Goal: Task Accomplishment & Management: Manage account settings

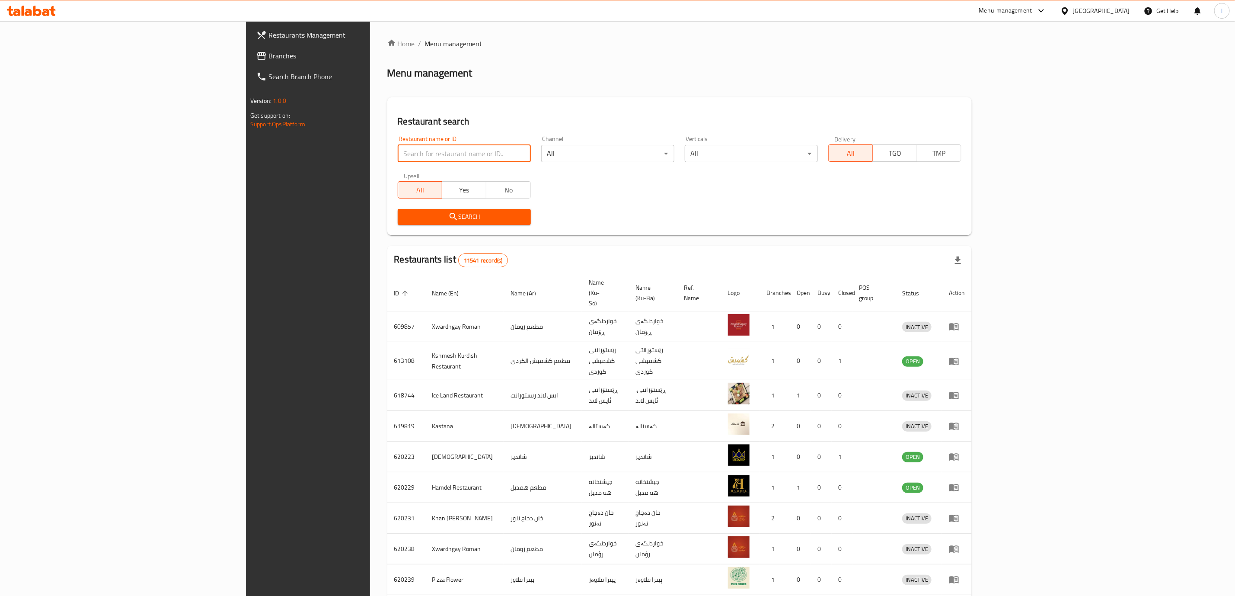
drag, startPoint x: 0, startPoint y: 0, endPoint x: 302, endPoint y: 153, distance: 338.7
type input "Obaida"
click at [405, 214] on span "Search" at bounding box center [464, 216] width 119 height 11
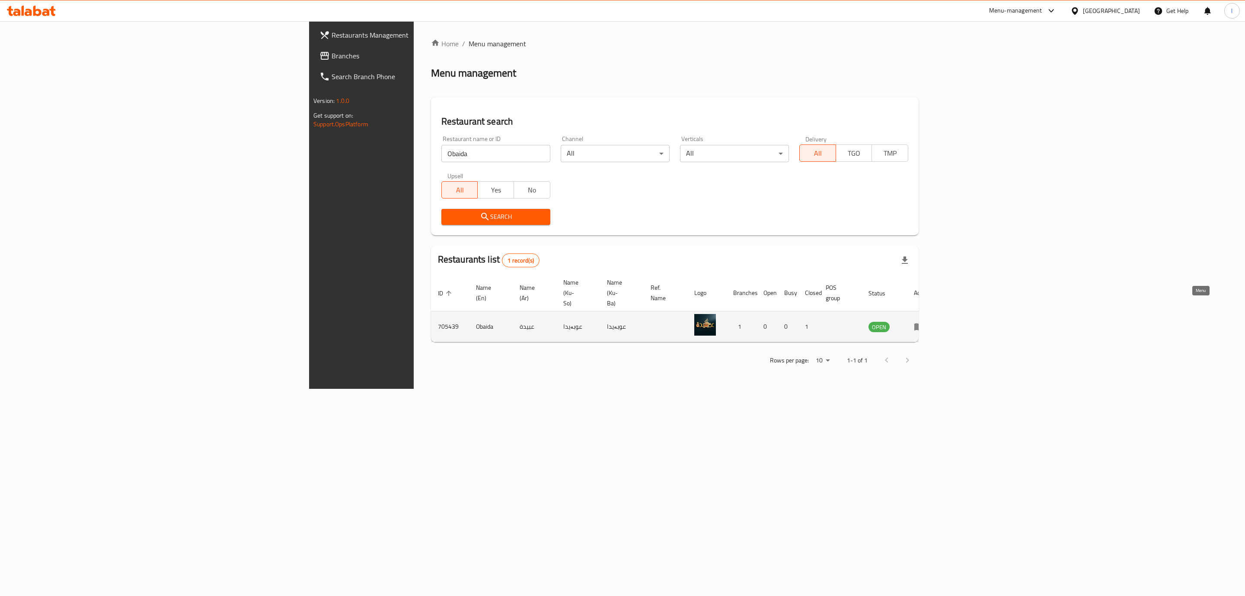
click at [924, 323] on icon "enhanced table" at bounding box center [919, 326] width 10 height 7
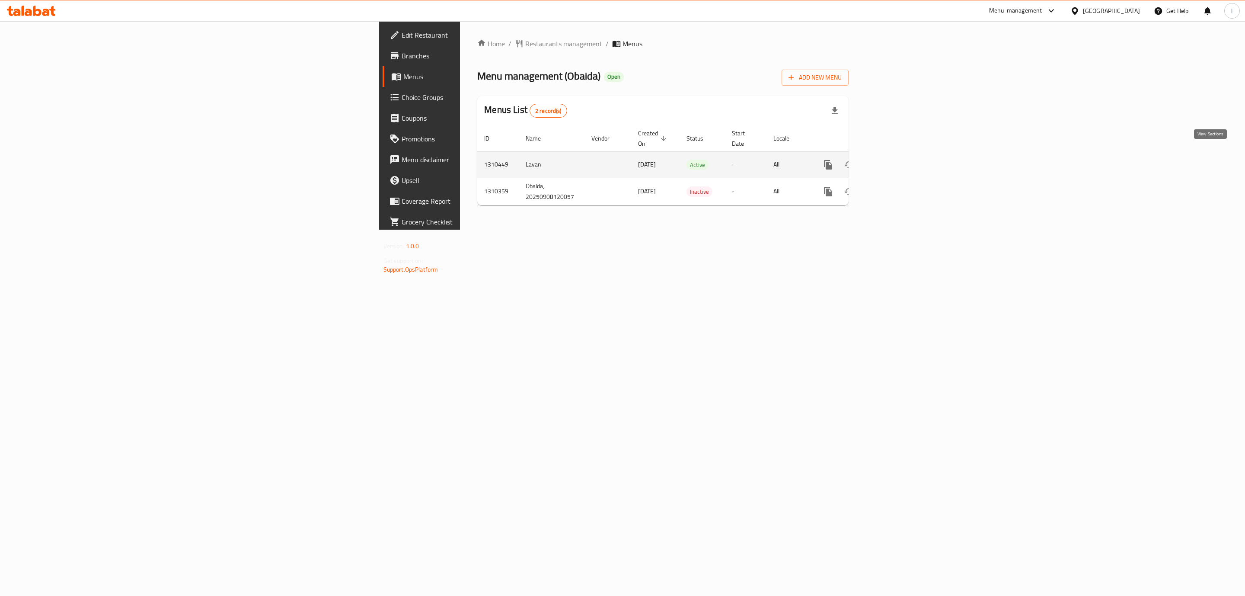
click at [901, 155] on link "enhanced table" at bounding box center [890, 164] width 21 height 21
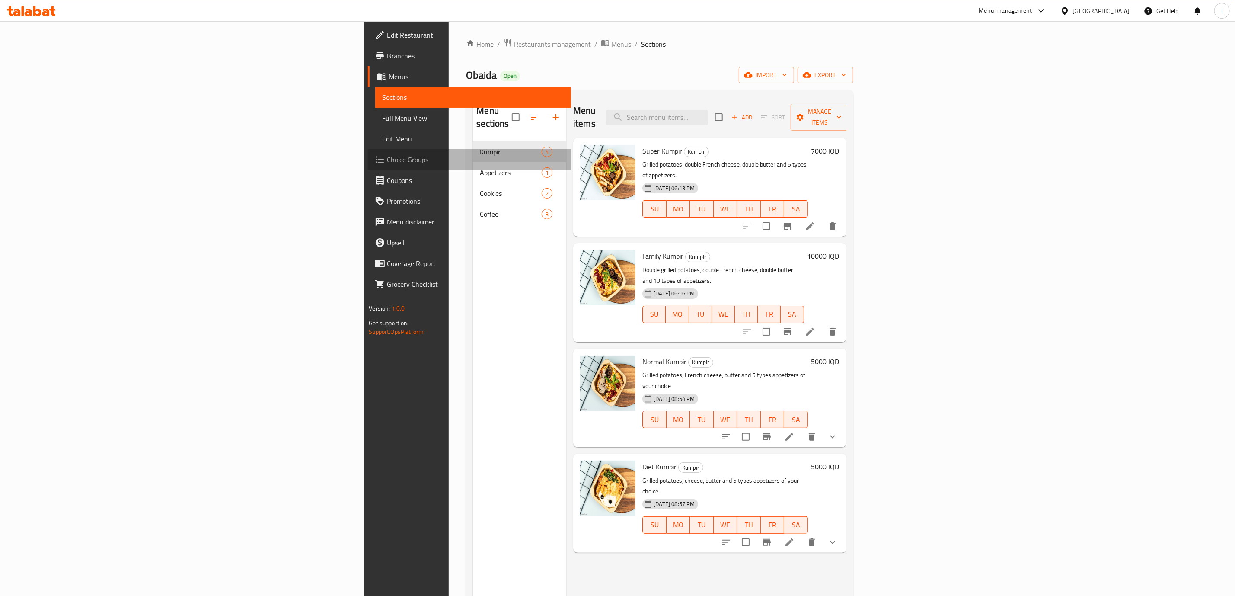
click at [387, 157] on span "Choice Groups" at bounding box center [475, 159] width 177 height 10
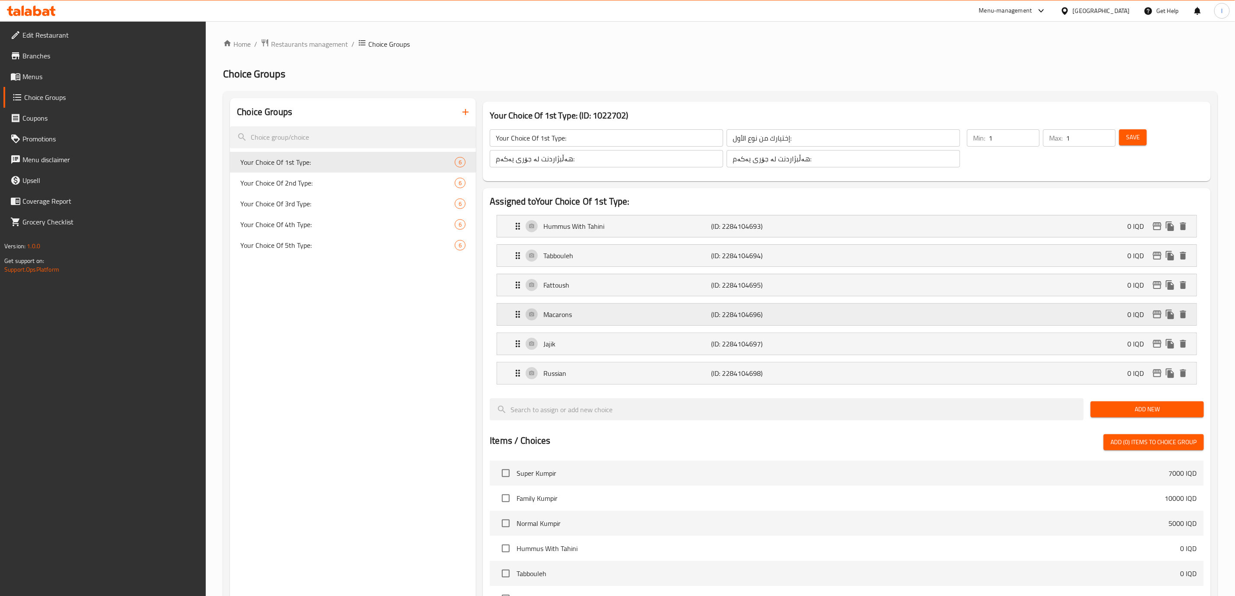
click at [572, 306] on div "Macarons (ID: 2284104696) 0 IQD" at bounding box center [849, 314] width 673 height 22
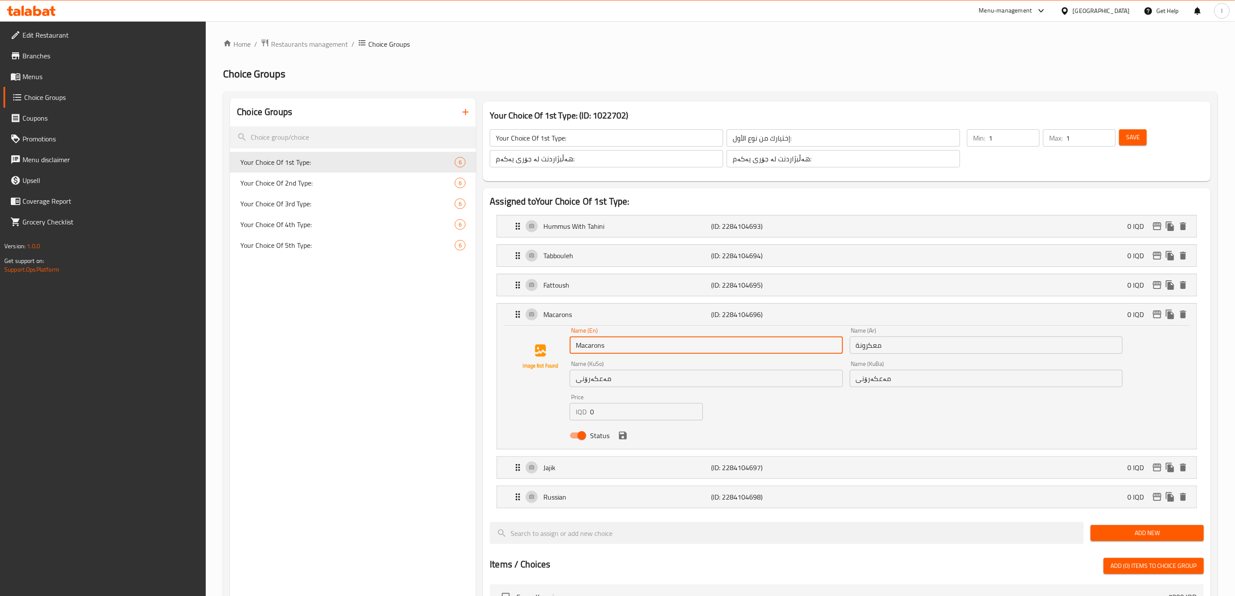
click at [598, 351] on input "Macarons" at bounding box center [706, 344] width 273 height 17
paste input "Pasta"
click at [624, 438] on icon "save" at bounding box center [623, 435] width 10 height 10
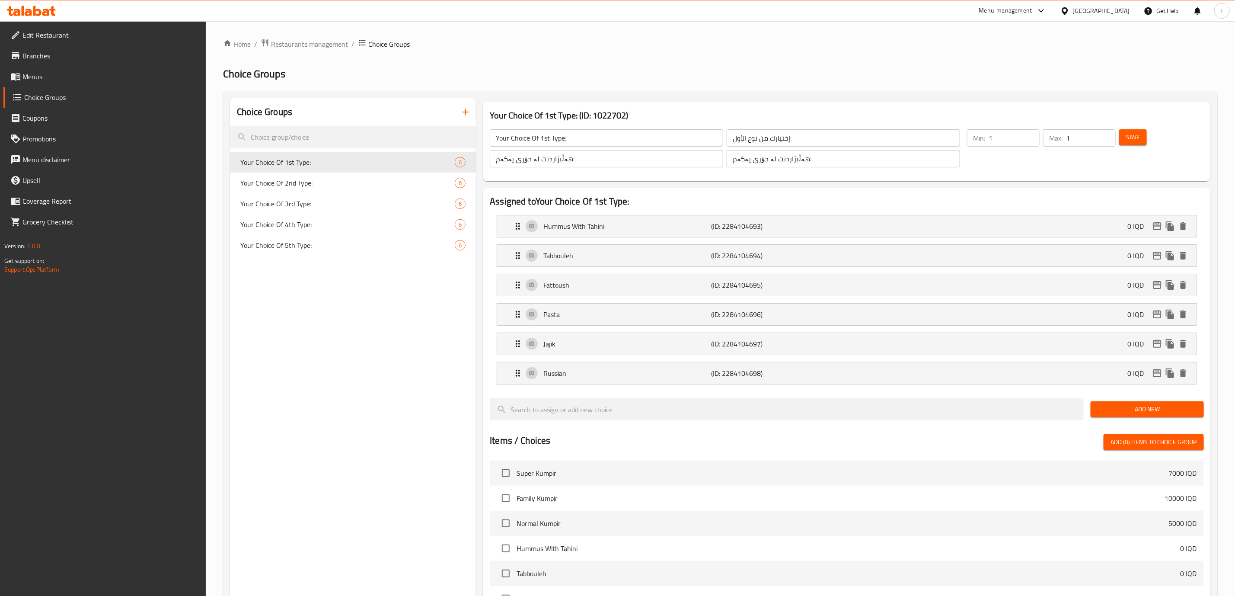
type input "Pasta"
click at [1136, 140] on span "Save" at bounding box center [1133, 137] width 14 height 11
click at [328, 188] on div "Your Choice Of 2nd Type: 6" at bounding box center [353, 182] width 246 height 21
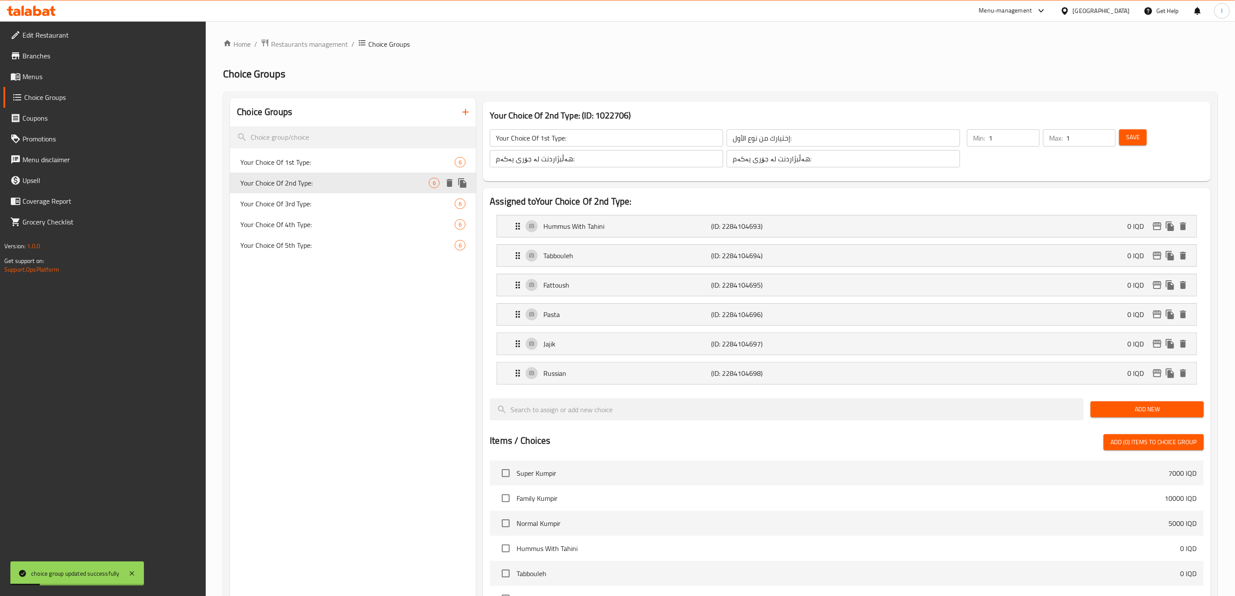
type input "Your Choice Of 2nd Type:"
type input "إختيارك من نوع الثاني:"
type input "هەڵبژاردنت لە جۆری دووەم:"
click at [590, 316] on p "Macarons" at bounding box center [627, 314] width 168 height 10
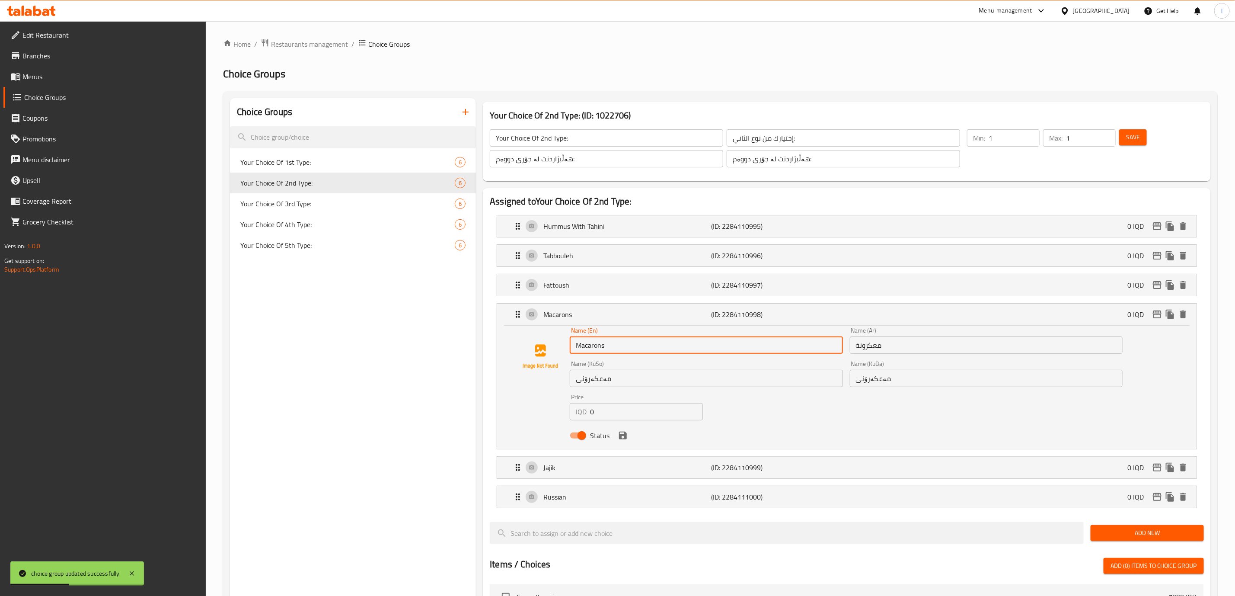
click at [614, 351] on input "Macarons" at bounding box center [706, 344] width 273 height 17
paste input "Pasta"
click at [619, 437] on icon "save" at bounding box center [623, 435] width 8 height 8
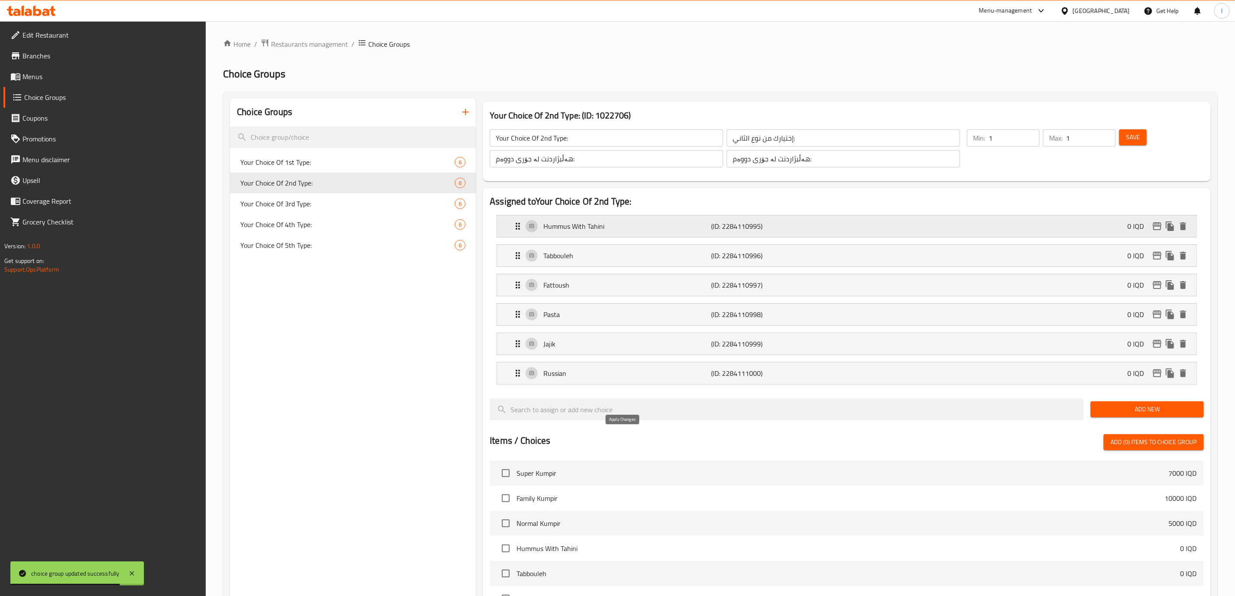
type input "Pasta"
click at [1136, 148] on div "Save" at bounding box center [1156, 148] width 78 height 41
click at [1135, 138] on span "Save" at bounding box center [1133, 137] width 14 height 11
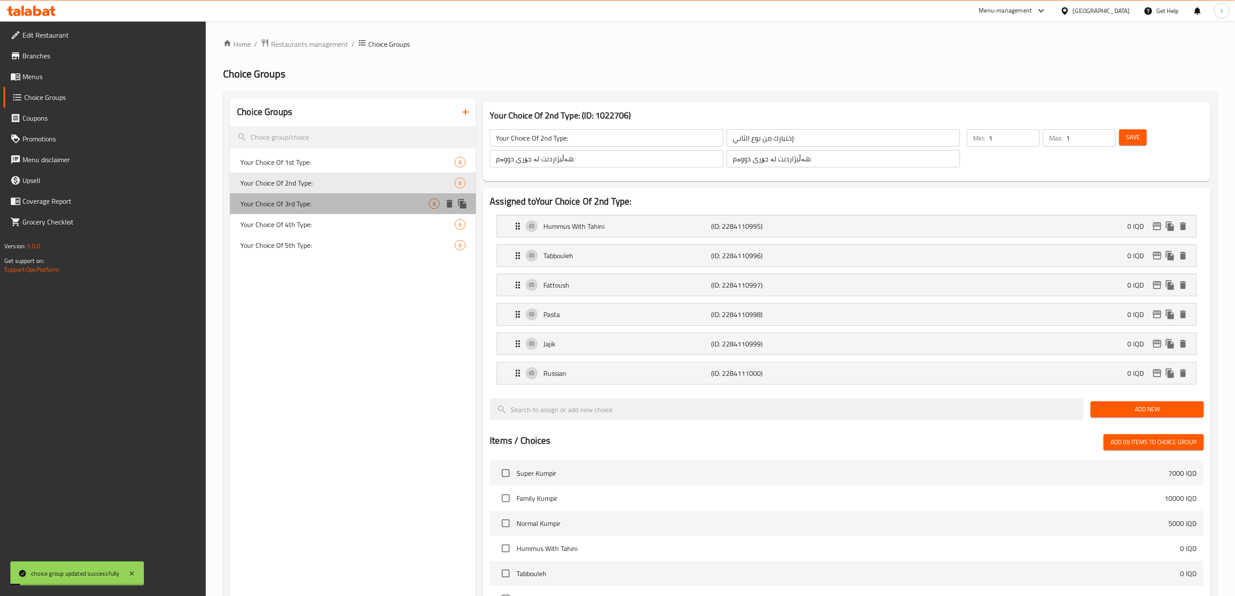
click at [367, 203] on span "Your Choice Of 3rd Type:" at bounding box center [334, 203] width 188 height 10
type input "Your Choice Of 3rd Type:"
type input "إختيارك من نوع الثالث:"
type input "هەڵبژاردنت لە جۆری سێیەم:"
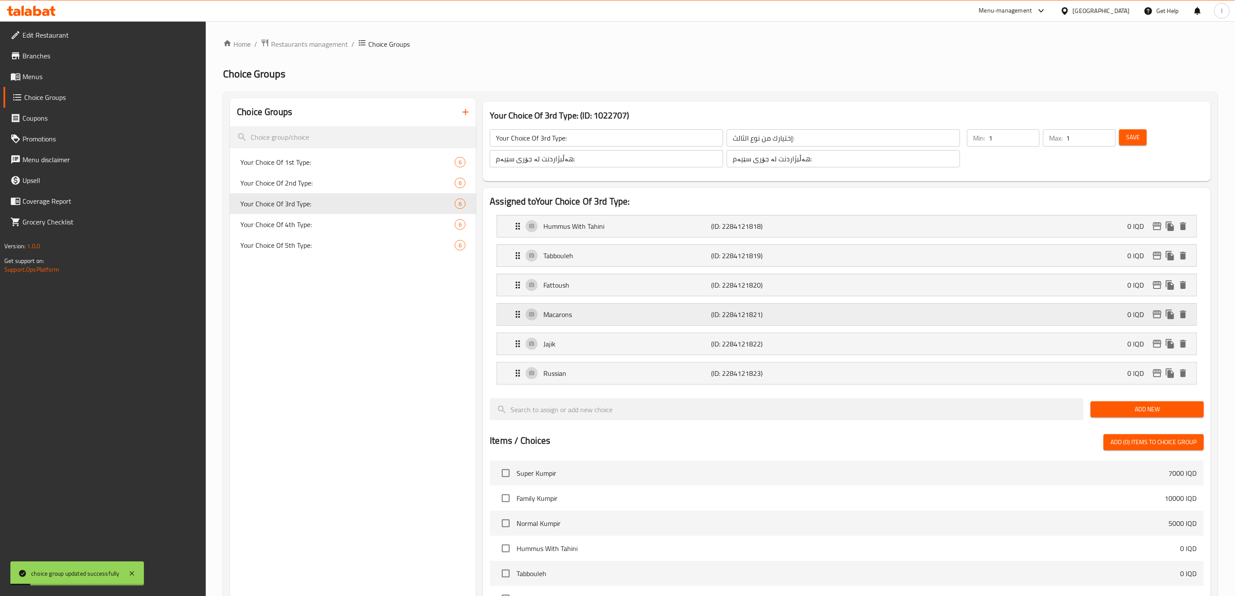
click at [561, 312] on p "Macarons" at bounding box center [627, 314] width 168 height 10
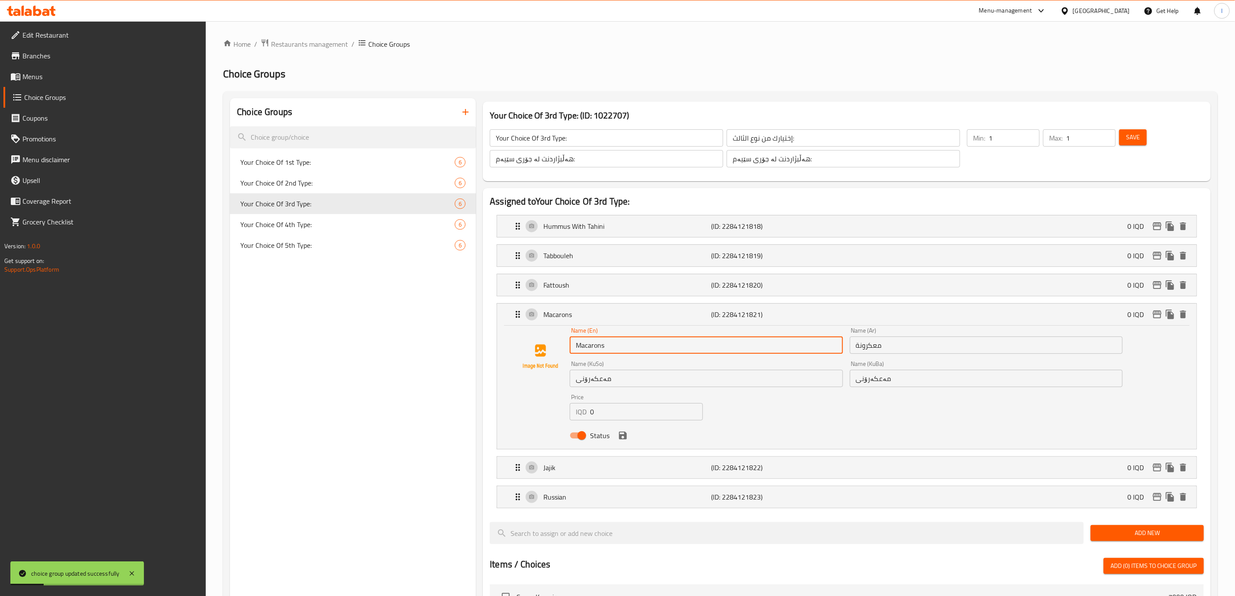
click at [592, 349] on input "Macarons" at bounding box center [706, 344] width 273 height 17
paste input "Pasta"
click at [626, 438] on icon "save" at bounding box center [623, 435] width 8 height 8
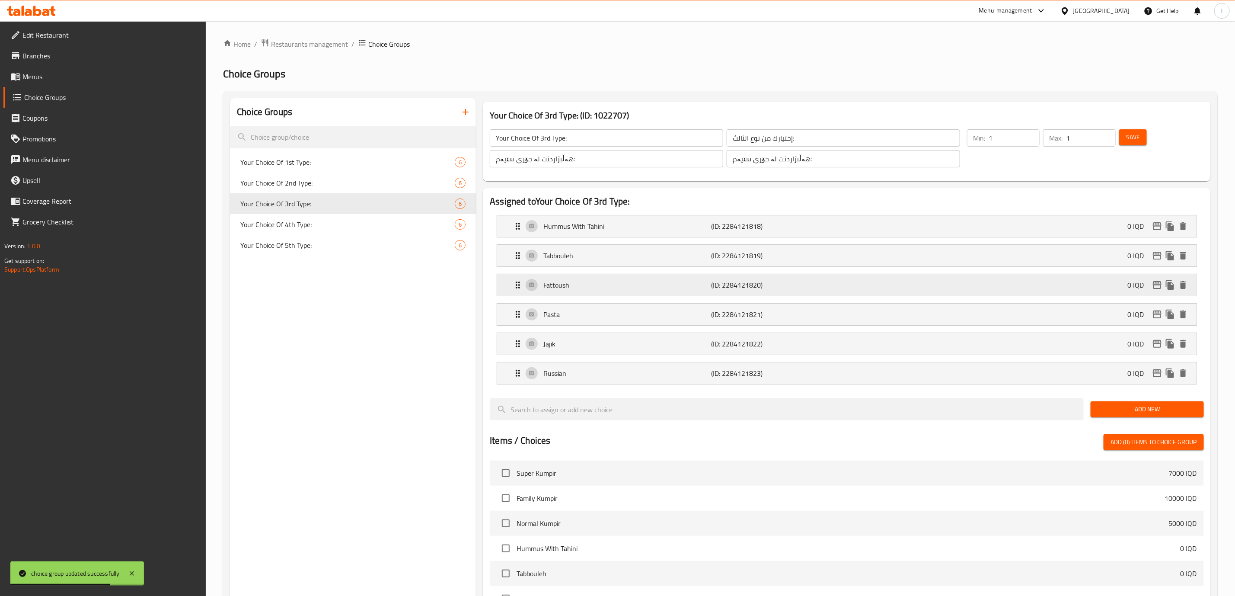
type input "Pasta"
click at [1140, 139] on span "Save" at bounding box center [1133, 137] width 14 height 11
click at [338, 222] on span "Your Choice Of 4th Type:" at bounding box center [334, 224] width 188 height 10
type input "Your Choice Of 4th Type:"
type input "إختيارك من نوع الرابع:"
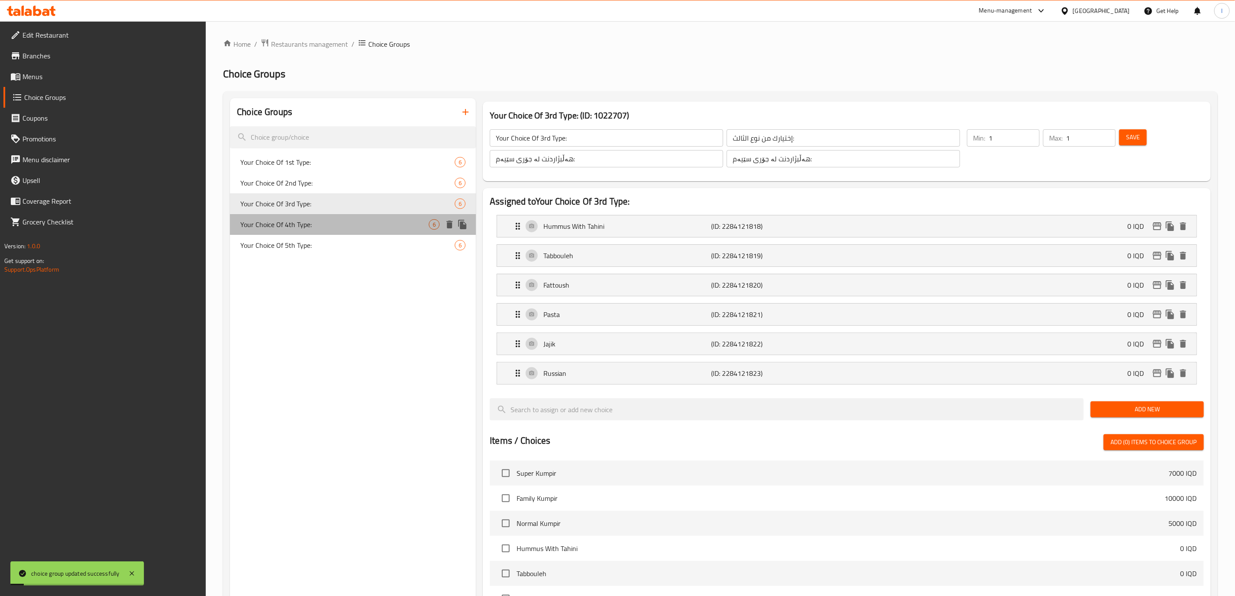
type input "هەڵبژاردنت لە جۆری چوارەم:"
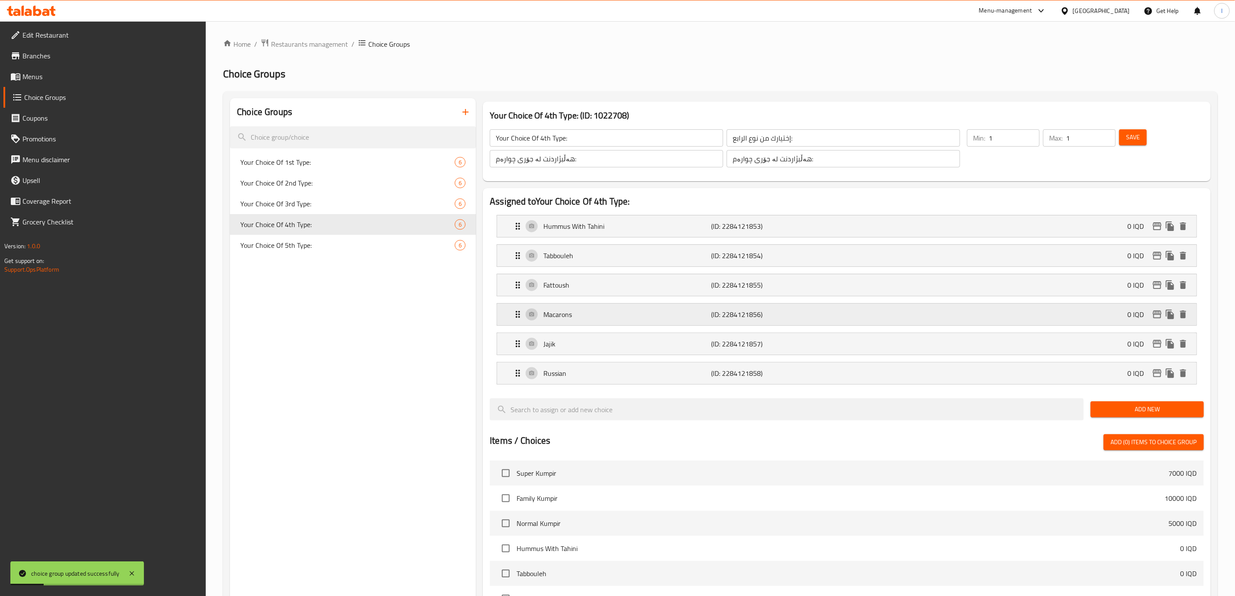
click at [659, 310] on p "Macarons" at bounding box center [627, 314] width 168 height 10
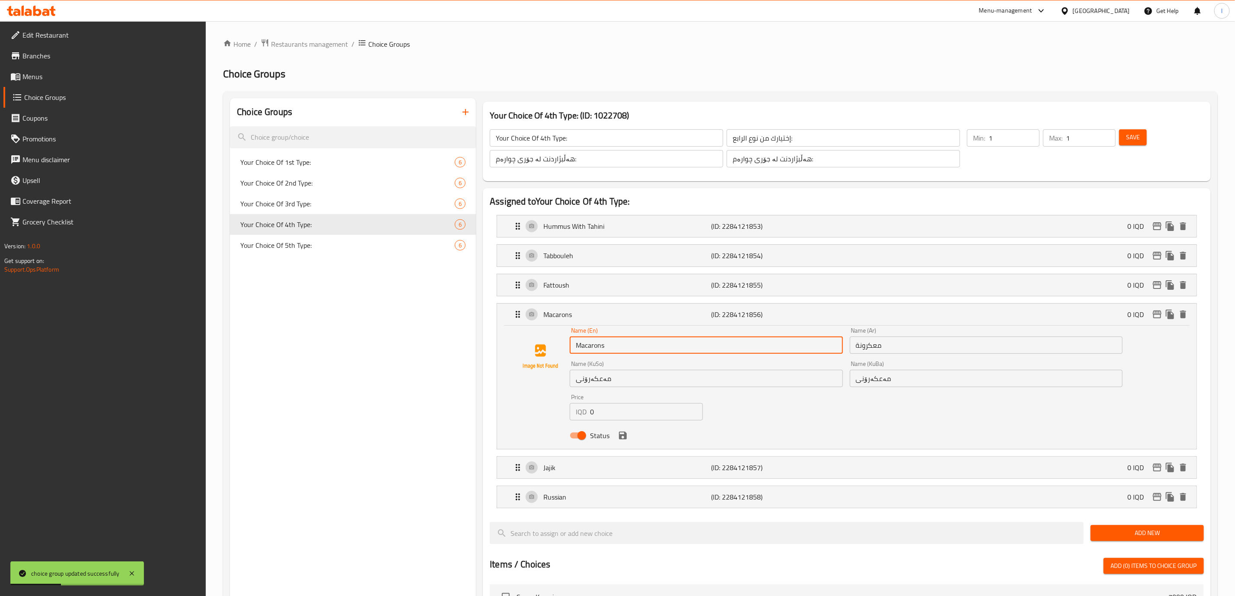
click at [611, 348] on input "Macarons" at bounding box center [706, 344] width 273 height 17
paste input "Pasta"
click at [622, 436] on icon "save" at bounding box center [623, 435] width 8 height 8
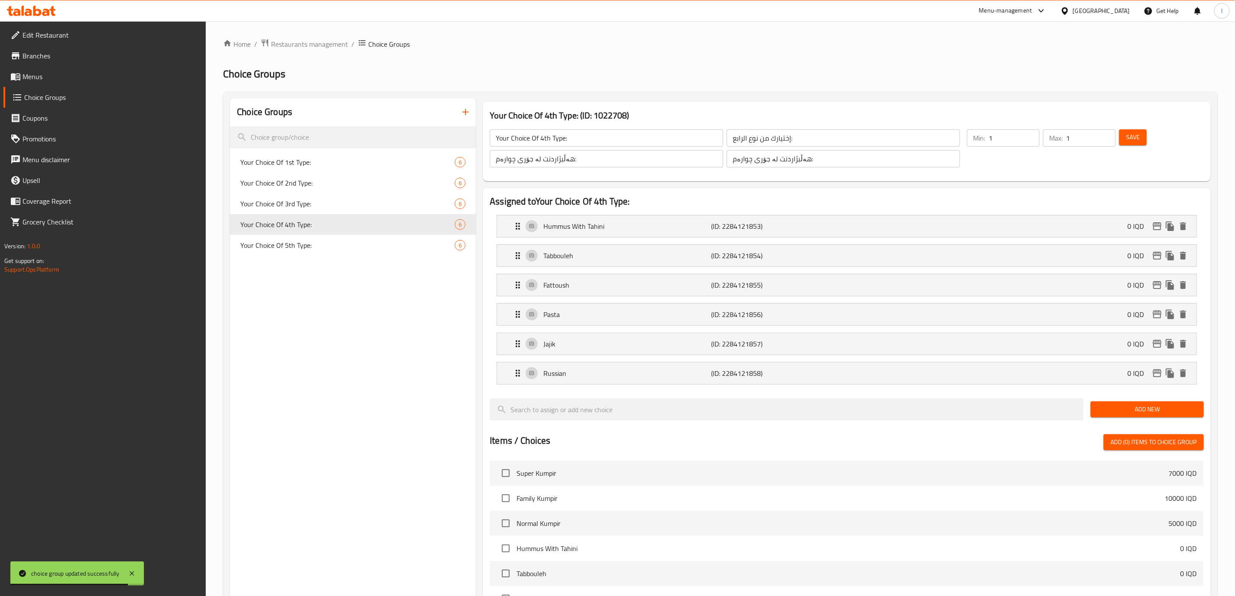
type input "Pasta"
click at [1130, 132] on span "Save" at bounding box center [1133, 137] width 14 height 11
click at [336, 244] on span "Your Choice Of 5th Type:" at bounding box center [334, 245] width 188 height 10
type input "Your Choice Of 5th Type:"
type input "إختيارك من نوع الخامس:"
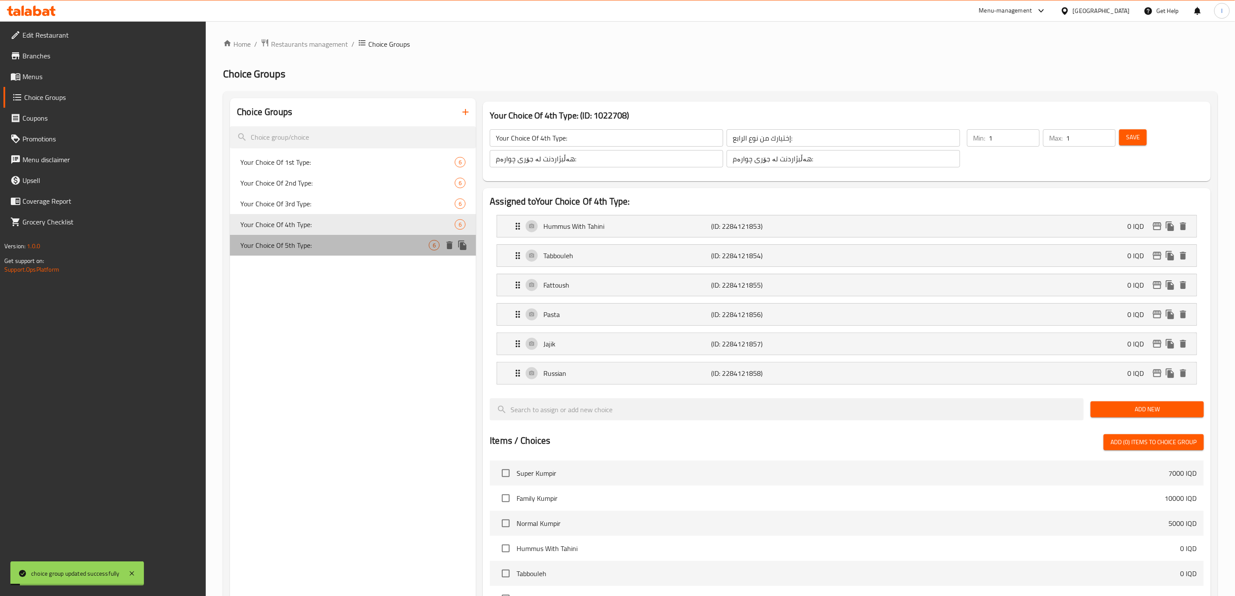
type input "هەڵبژاردنت لە جۆری پێنجەم:"
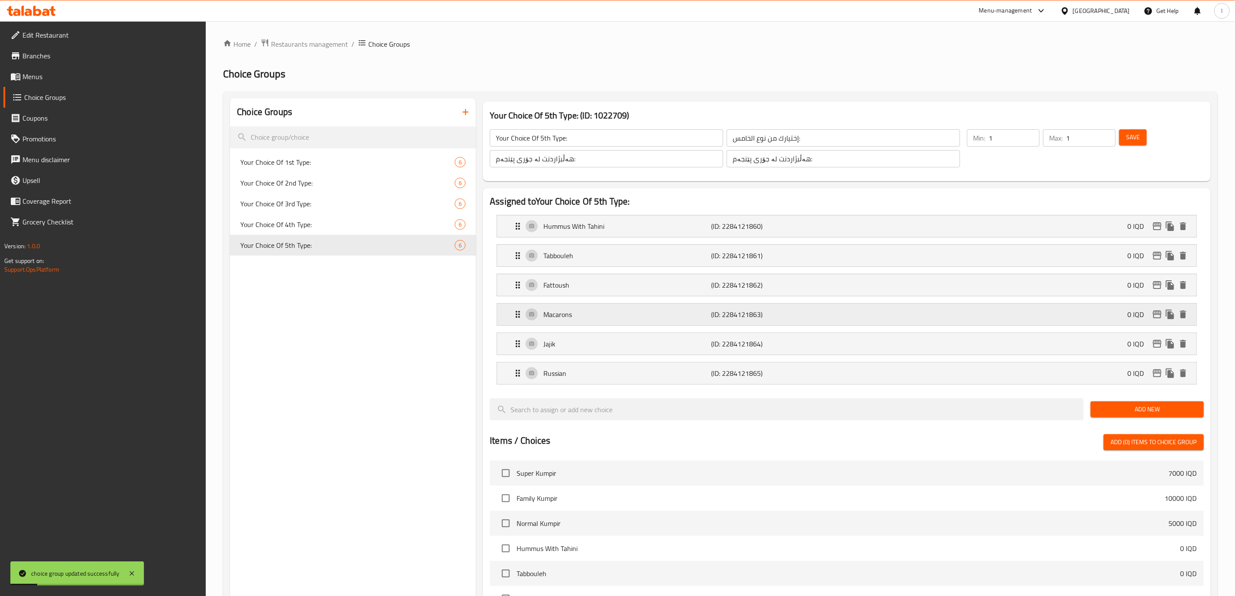
click at [601, 316] on p "Macarons" at bounding box center [627, 314] width 168 height 10
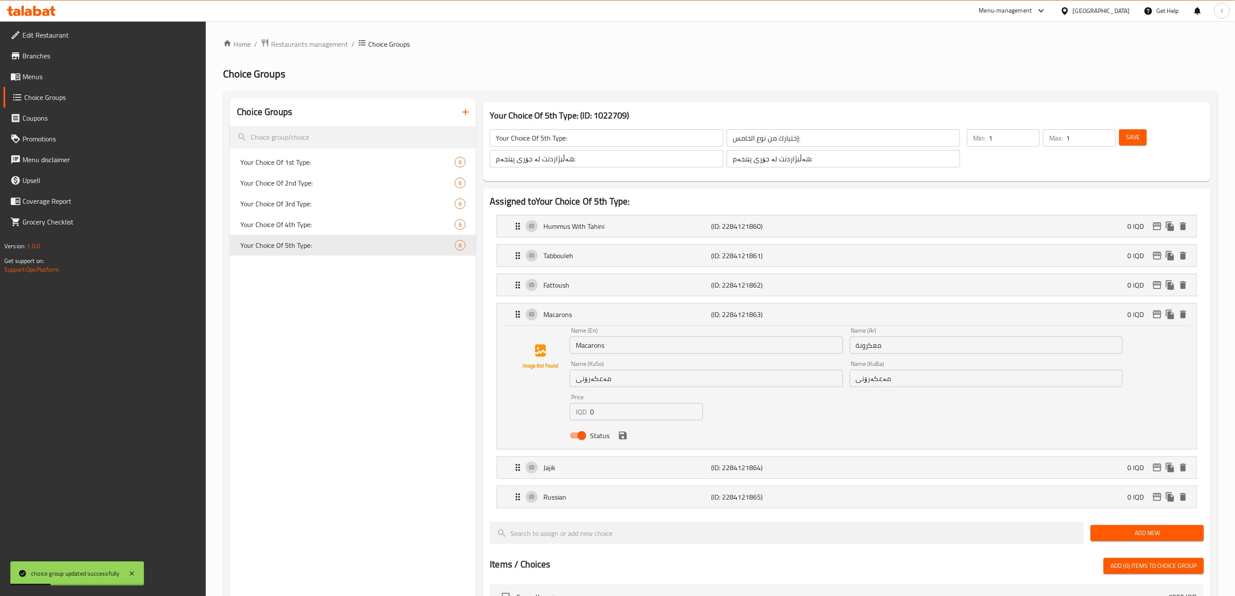
click at [600, 347] on input "Macarons" at bounding box center [706, 344] width 273 height 17
paste input "Pasta"
click at [623, 437] on icon "save" at bounding box center [623, 435] width 10 height 10
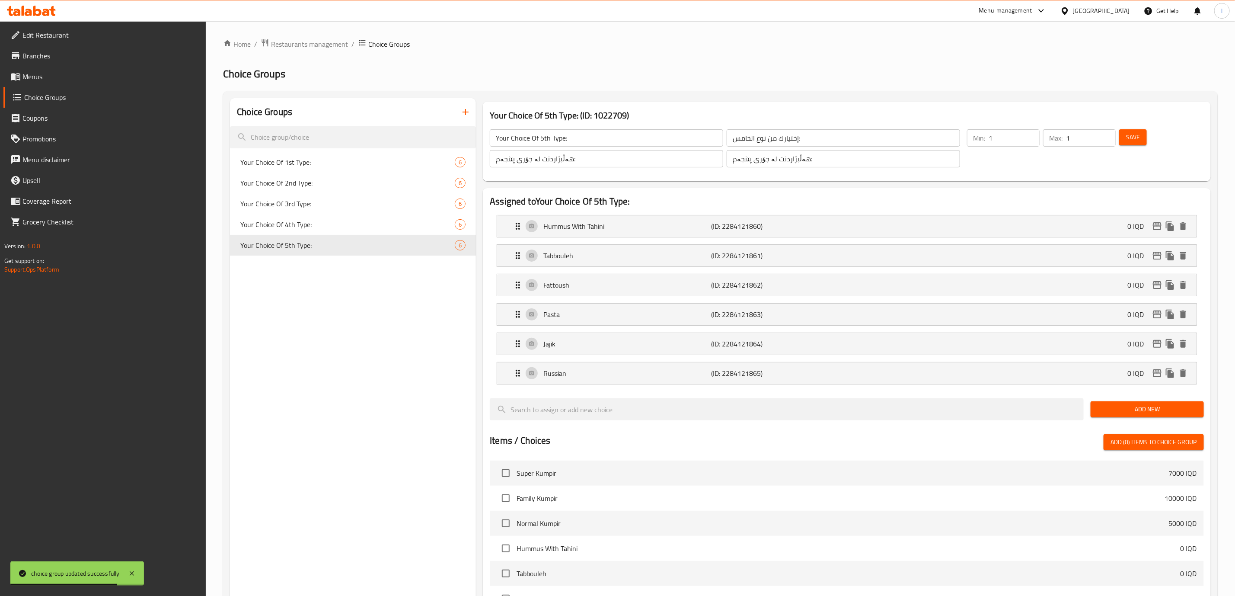
type input "Pasta"
click at [1139, 132] on span "Save" at bounding box center [1133, 137] width 14 height 11
click at [352, 169] on div "Your Choice Of 1st Type: 6" at bounding box center [353, 162] width 246 height 21
type input "Your Choice Of 1st Type:"
type input "إختيارك من نوع الأول:"
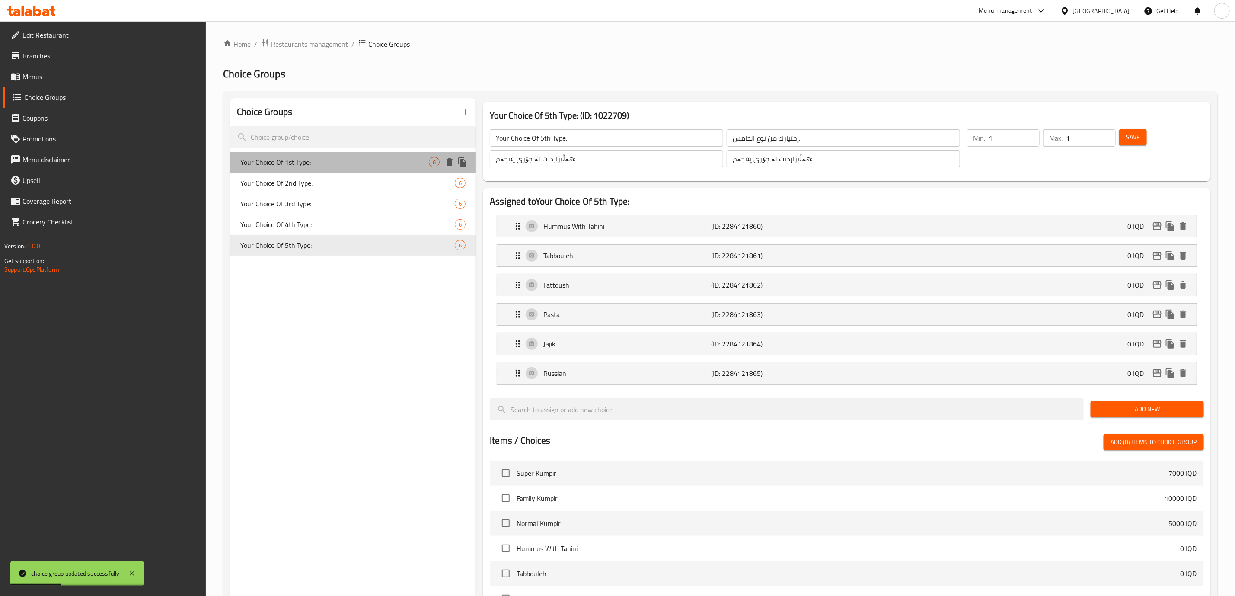
type input "هەڵبژاردنت لە جۆری یەکەم:"
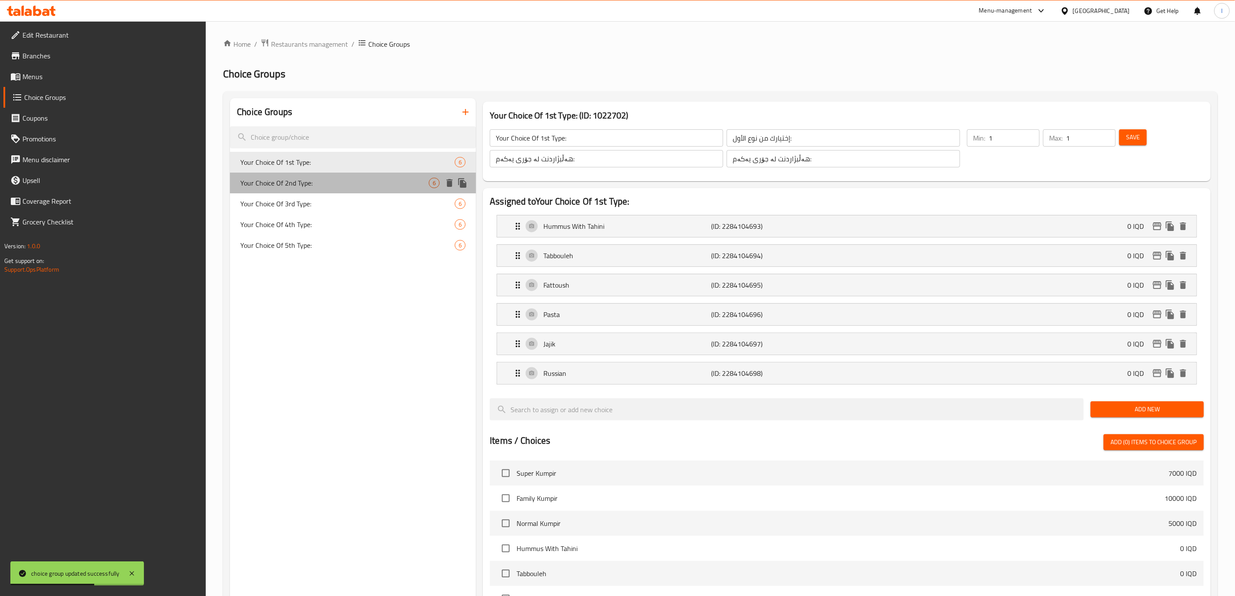
click at [357, 181] on span "Your Choice Of 2nd Type:" at bounding box center [334, 183] width 188 height 10
type input "Your Choice Of 2nd Type:"
type input "إختيارك من نوع الثاني:"
type input "هەڵبژاردنت لە جۆری دووەم:"
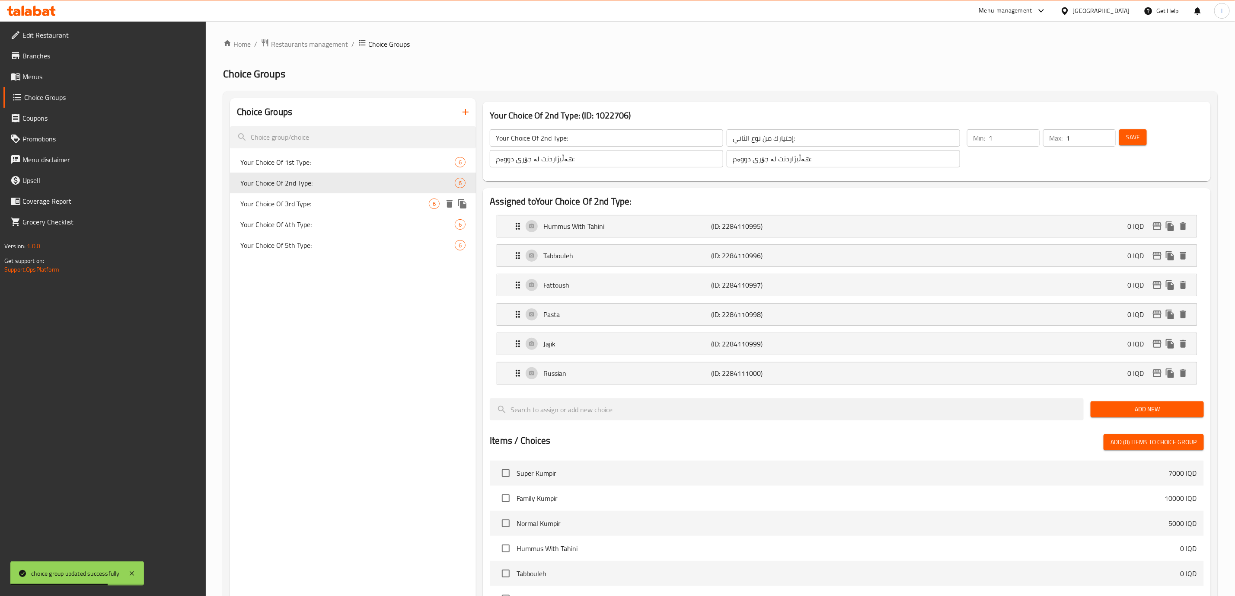
click at [346, 202] on span "Your Choice Of 3rd Type:" at bounding box center [334, 203] width 188 height 10
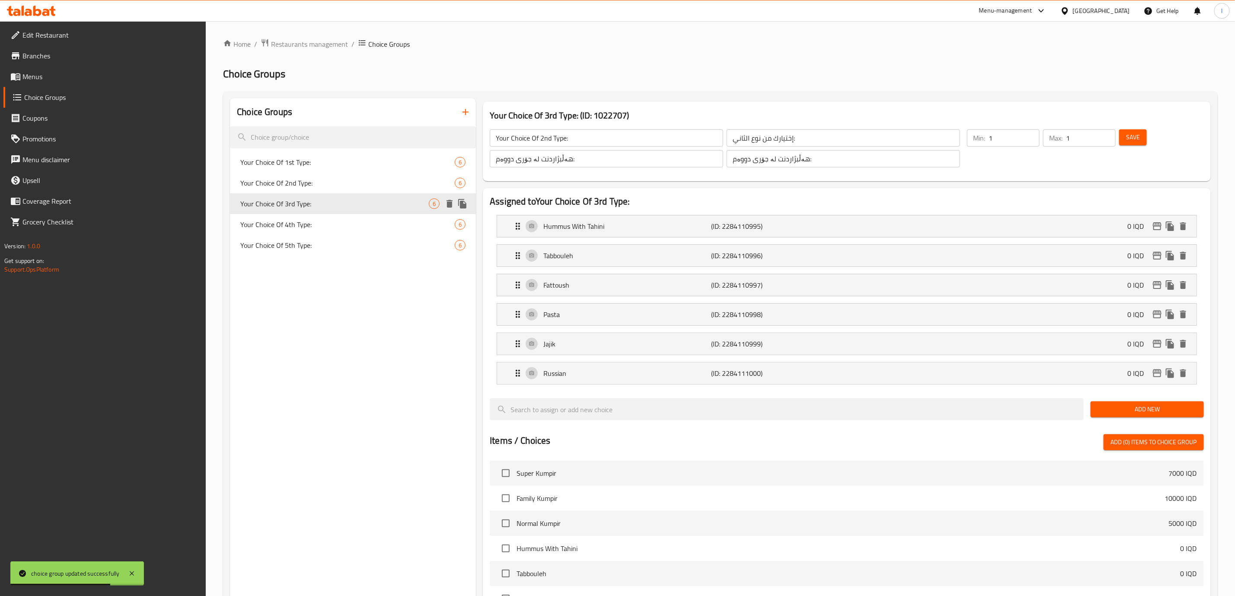
type input "Your Choice Of 3rd Type:"
type input "إختيارك من نوع الثالث:"
type input "هەڵبژاردنت لە جۆری سێیەم:"
click at [348, 225] on span "Your Choice Of 4th Type:" at bounding box center [334, 224] width 188 height 10
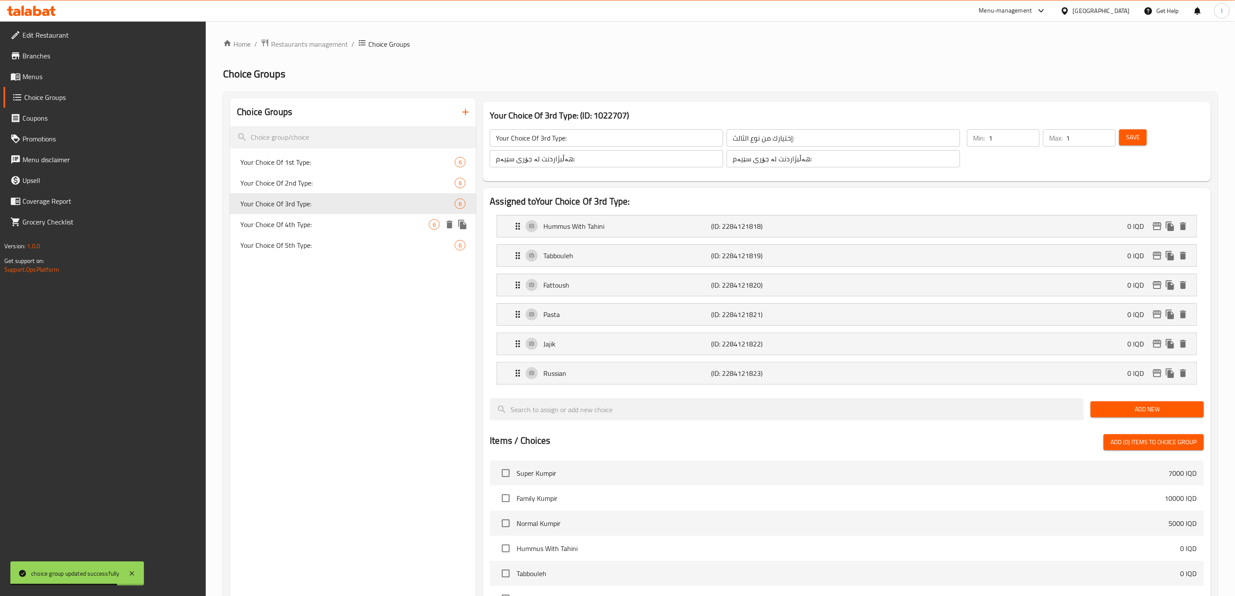
type input "Your Choice Of 4th Type:"
type input "إختيارك من نوع الرابع:"
type input "هەڵبژاردنت لە جۆری چوارەم:"
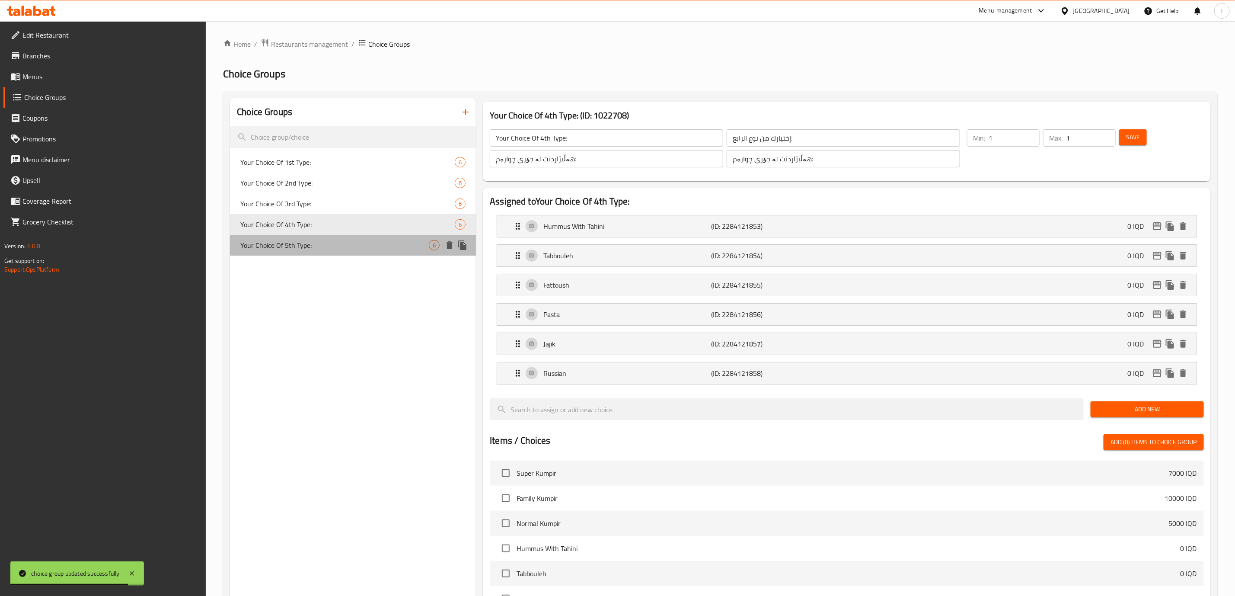
click at [348, 244] on span "Your Choice Of 5th Type:" at bounding box center [334, 245] width 188 height 10
type input "Your Choice Of 5th Type:"
type input "إختيارك من نوع الخامس:"
type input "هەڵبژاردنت لە جۆری پێنجەم:"
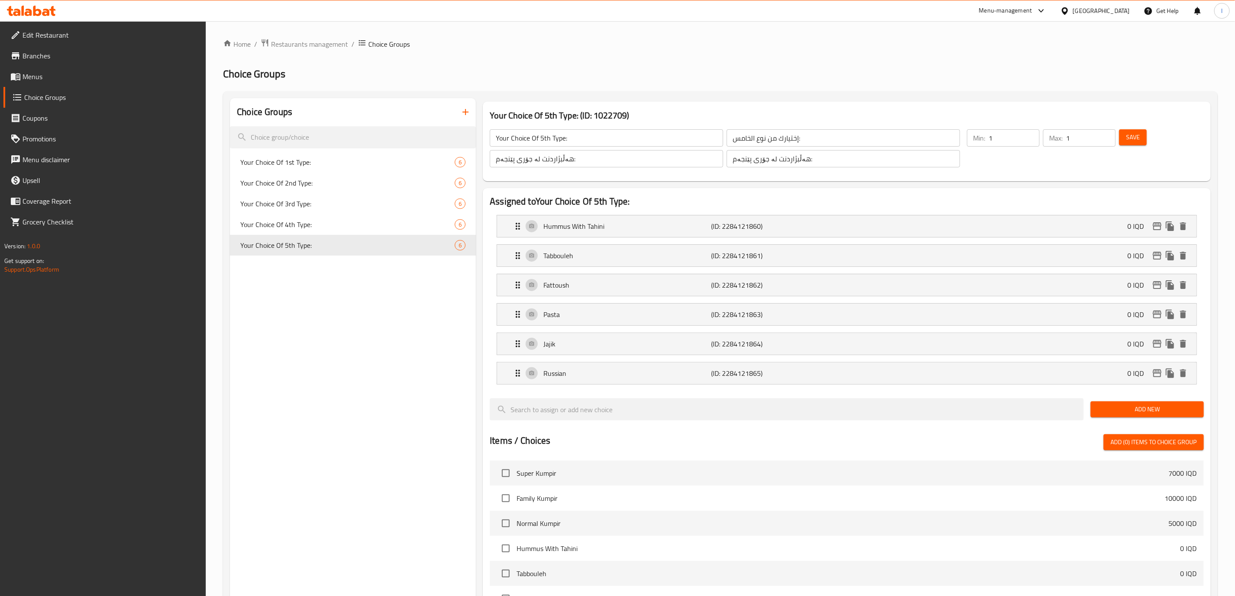
click at [37, 6] on icon at bounding box center [31, 11] width 49 height 10
